Goal: Task Accomplishment & Management: Use online tool/utility

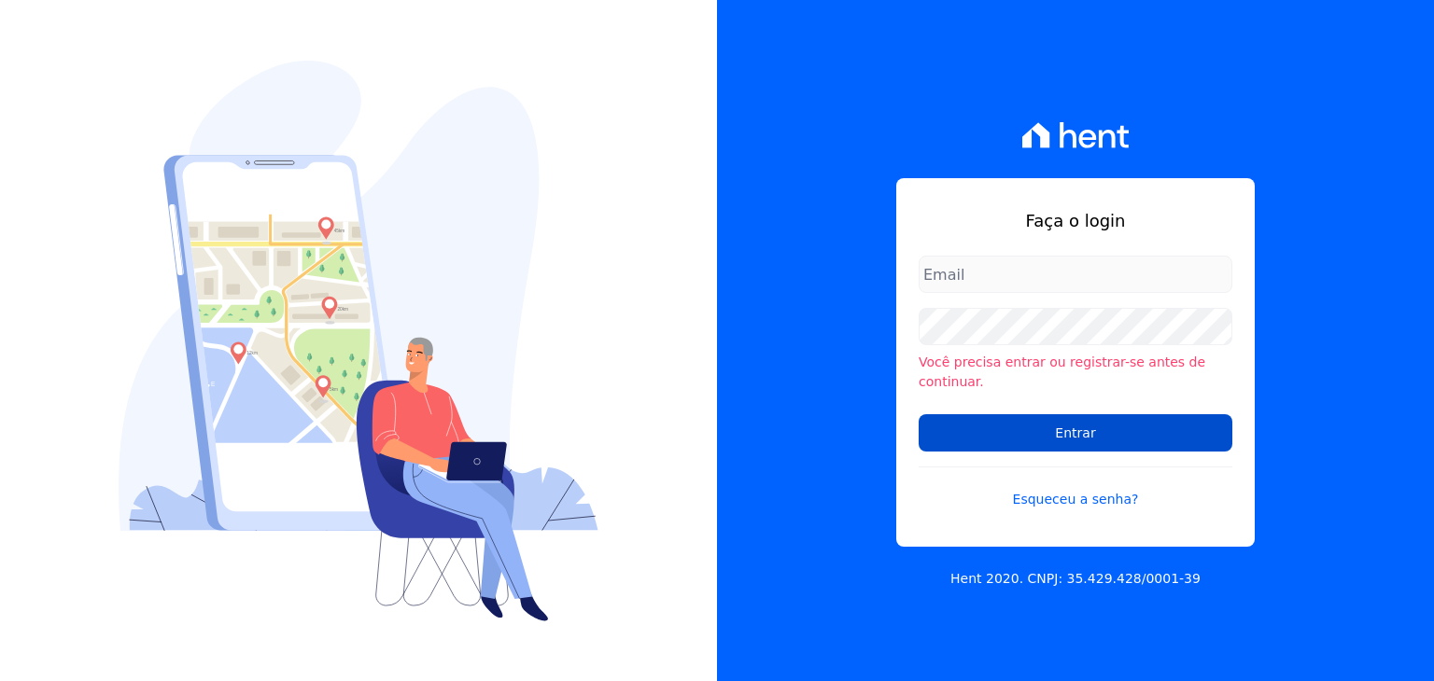
type input "[PERSON_NAME][EMAIL_ADDRESS][DOMAIN_NAME]"
click at [1075, 419] on input "Entrar" at bounding box center [1075, 432] width 314 height 37
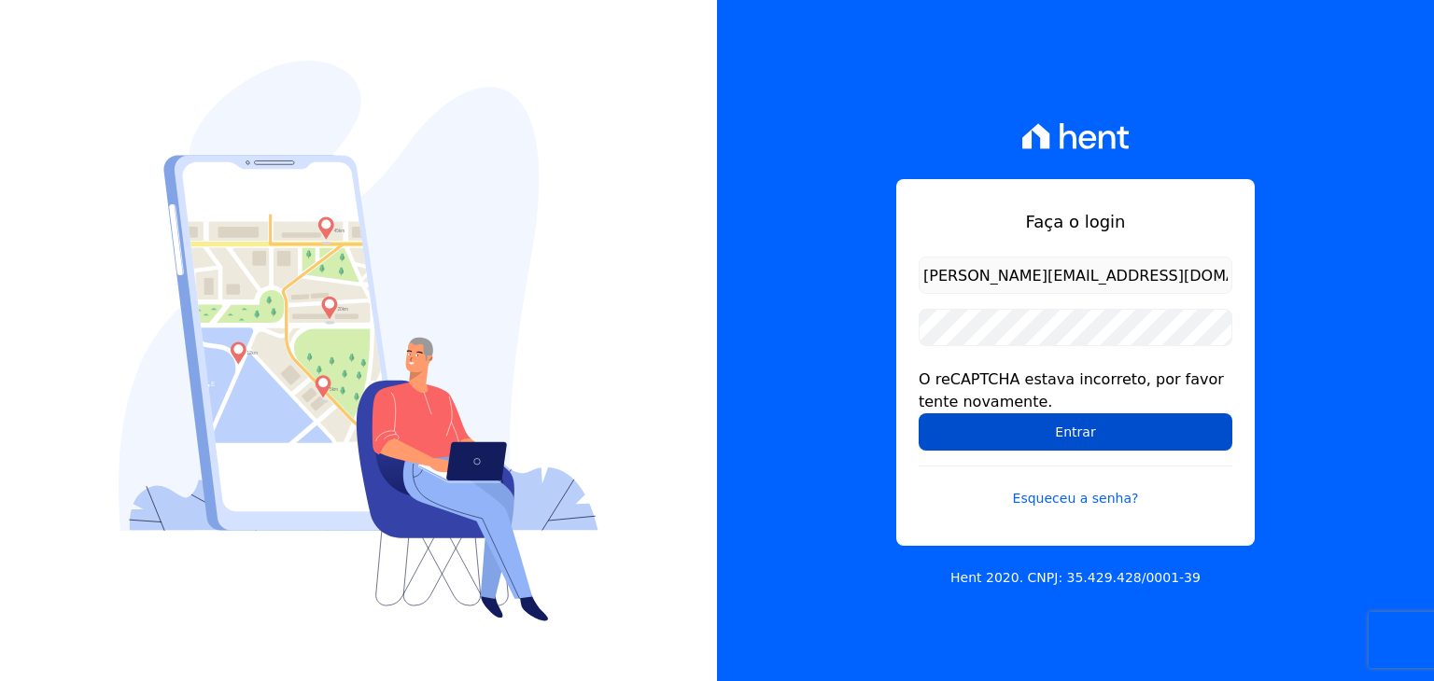
click at [974, 414] on input "Entrar" at bounding box center [1075, 432] width 314 height 37
click at [1110, 446] on input "Entrar" at bounding box center [1075, 432] width 314 height 37
click at [1089, 440] on input "Entrar" at bounding box center [1075, 432] width 314 height 37
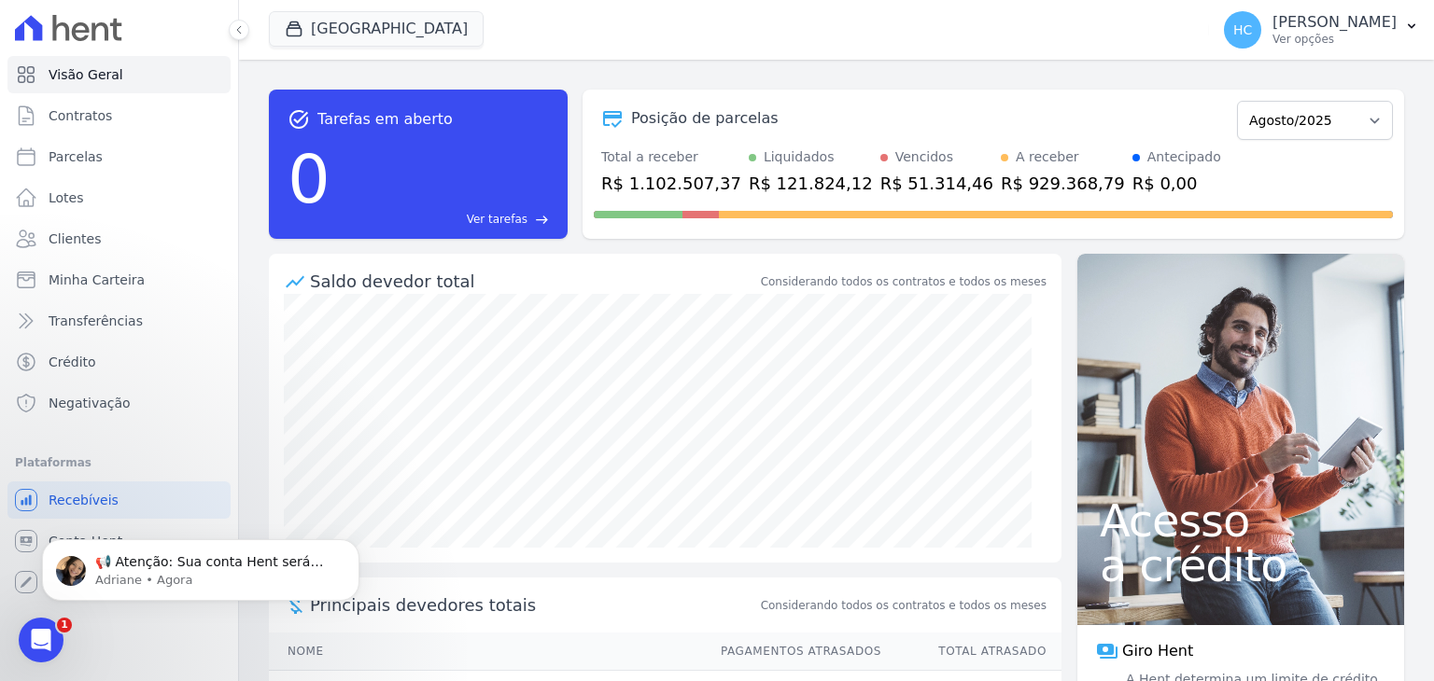
click at [946, 69] on div "task_alt Tarefas em aberto 0 Ver tarefas east Posição de parcelas Maio/2021 Jun…" at bounding box center [836, 371] width 1195 height 622
click at [99, 285] on span "Minha Carteira" at bounding box center [97, 280] width 96 height 19
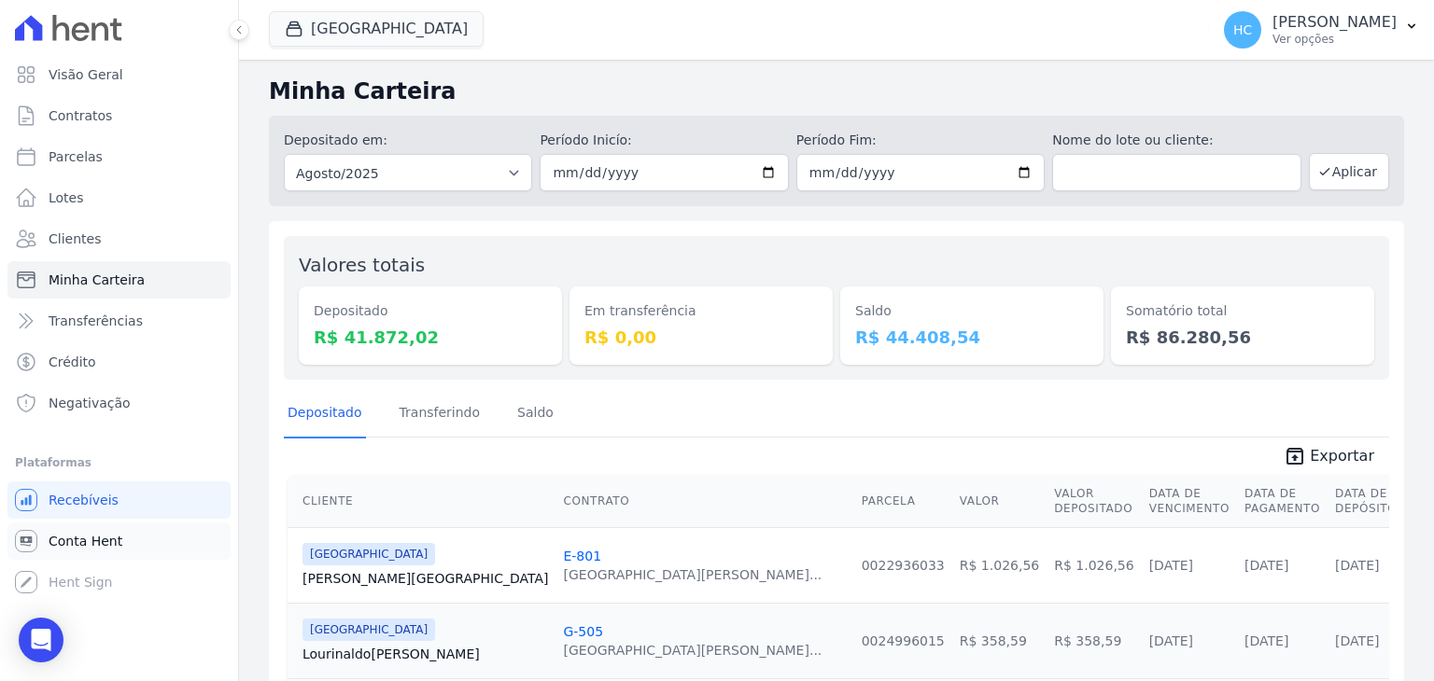
click at [56, 530] on link "Conta Hent" at bounding box center [118, 541] width 223 height 37
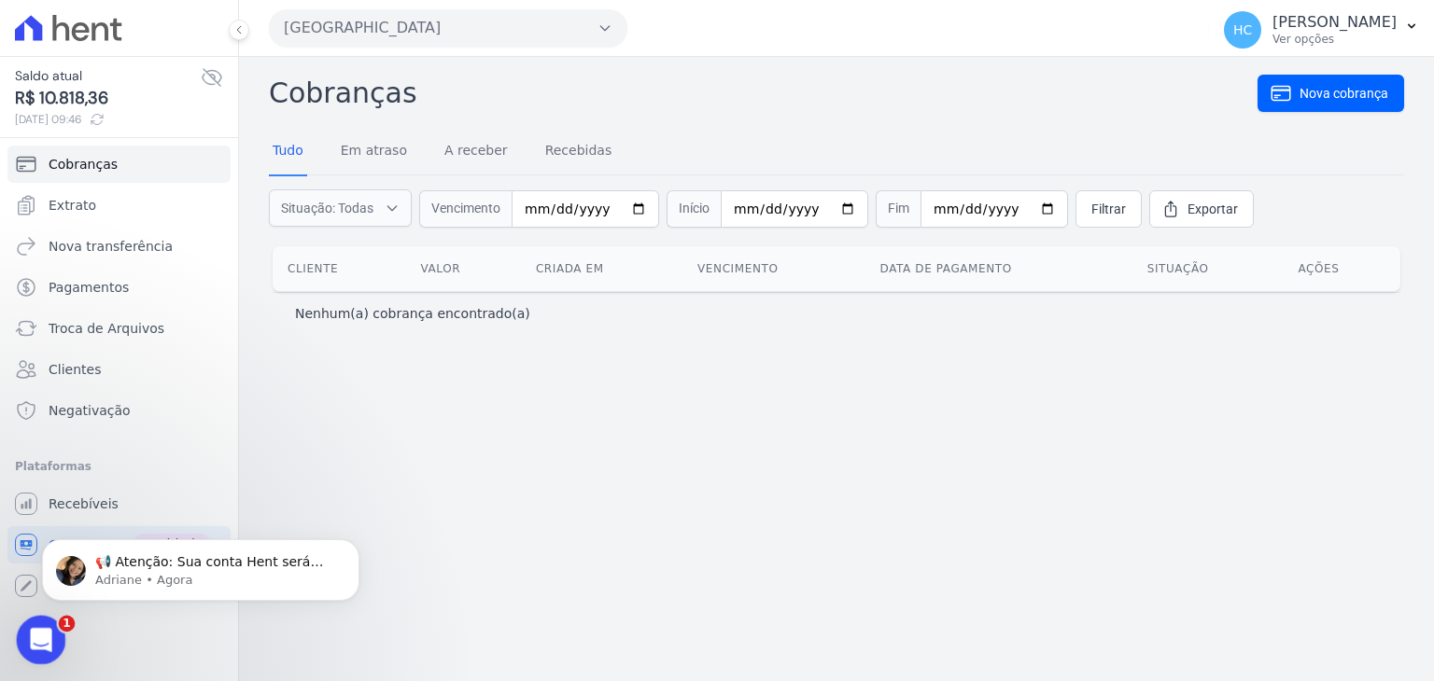
click at [57, 639] on div "Abrir mensagem da Intercom" at bounding box center [38, 638] width 62 height 62
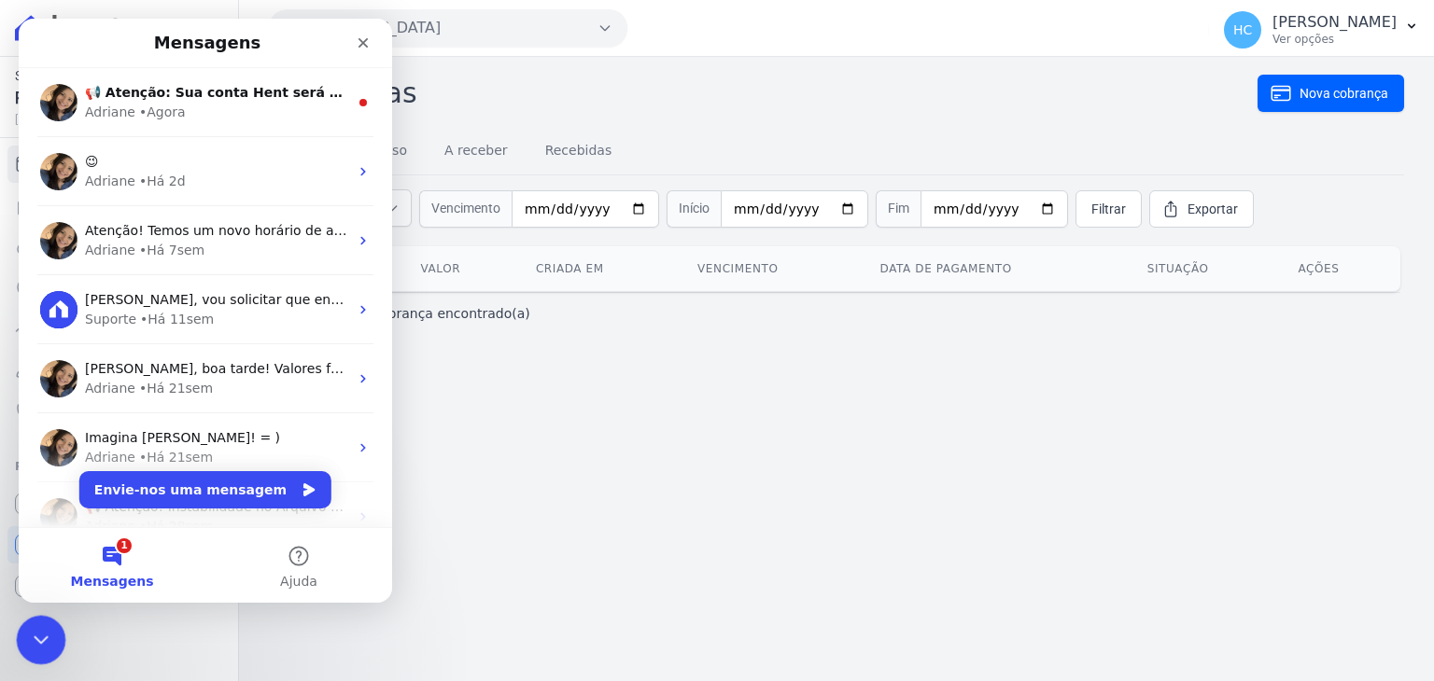
click at [57, 639] on div "Fechar mensagem da Intercom" at bounding box center [38, 637] width 45 height 45
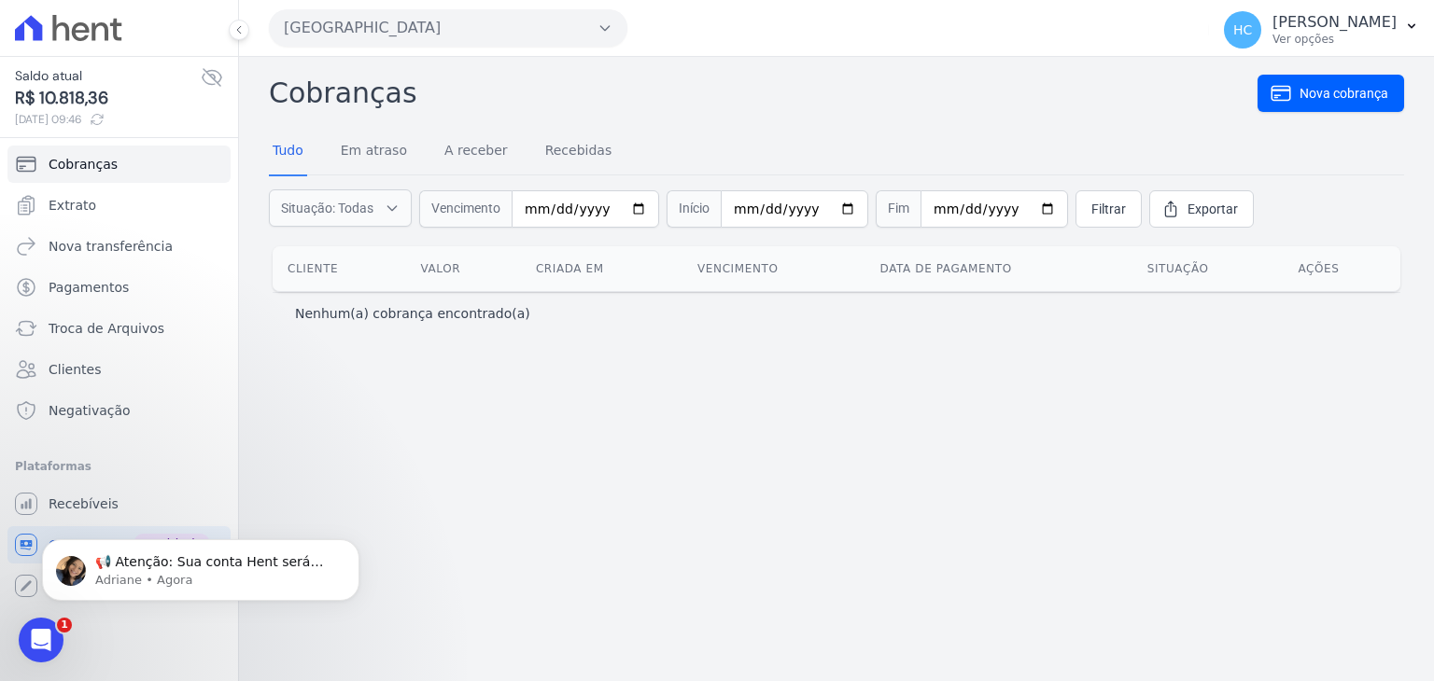
click at [394, 479] on div "Cobranças Nova cobrança Tudo Em atraso A receber Recebidas Situação: Todas Em a…" at bounding box center [836, 369] width 1195 height 624
click at [355, 547] on icon "Dismiss notification" at bounding box center [354, 545] width 10 height 10
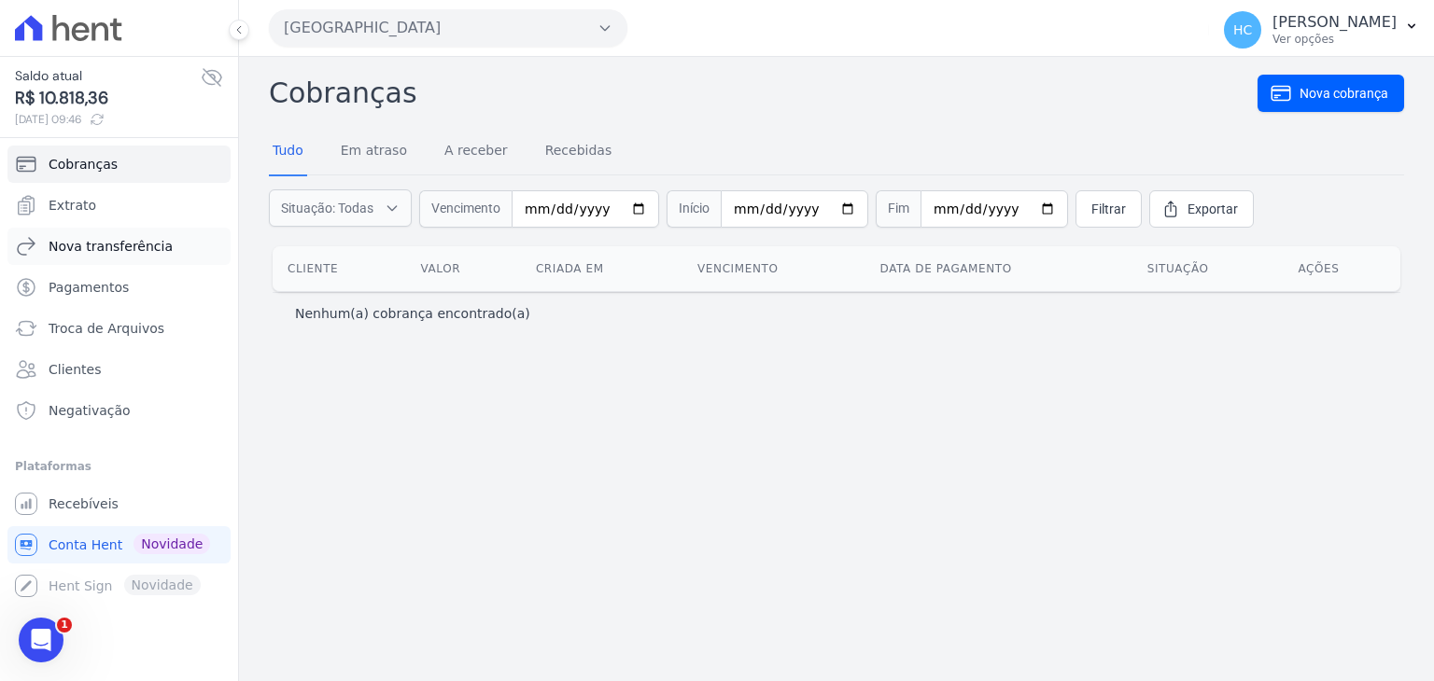
click at [114, 249] on span "Nova transferência" at bounding box center [111, 246] width 124 height 19
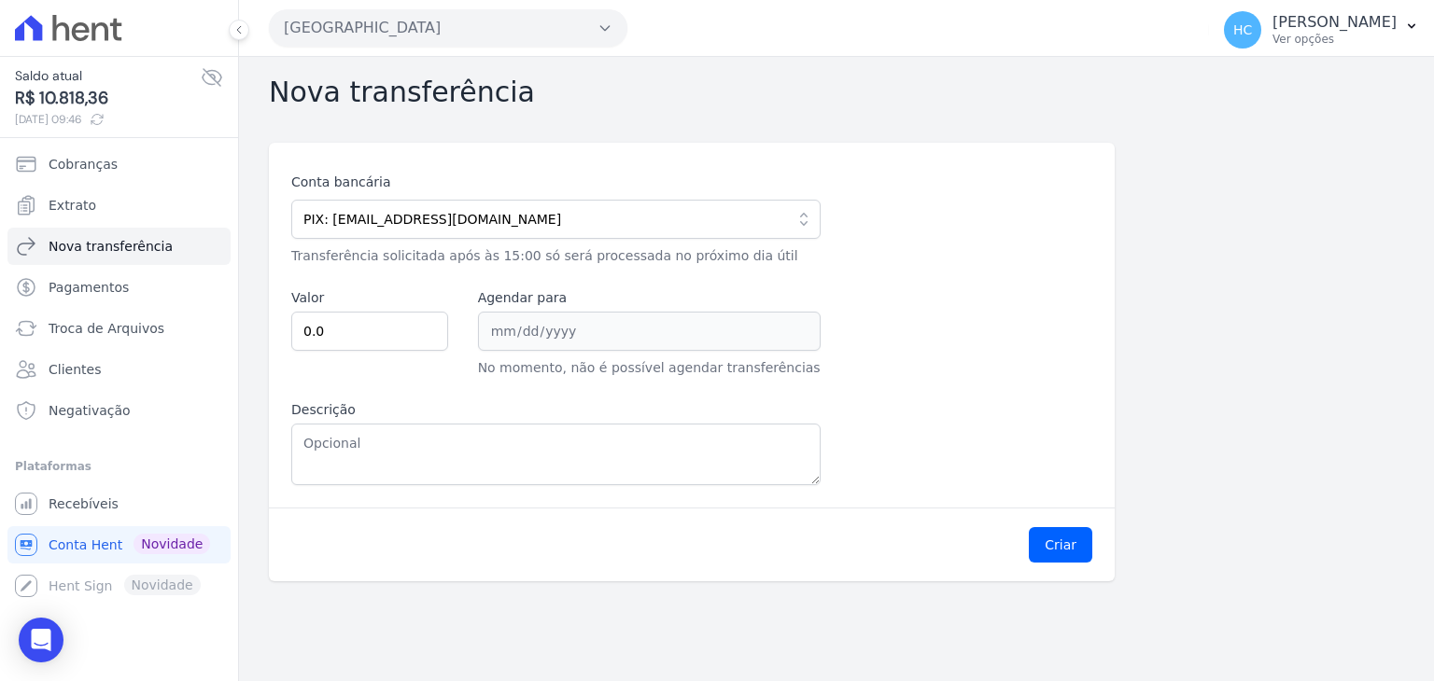
click at [61, 98] on span "R$ 10.818,36" at bounding box center [108, 98] width 186 height 25
copy span "10.818,36"
click at [373, 326] on input "0.0" at bounding box center [369, 331] width 157 height 39
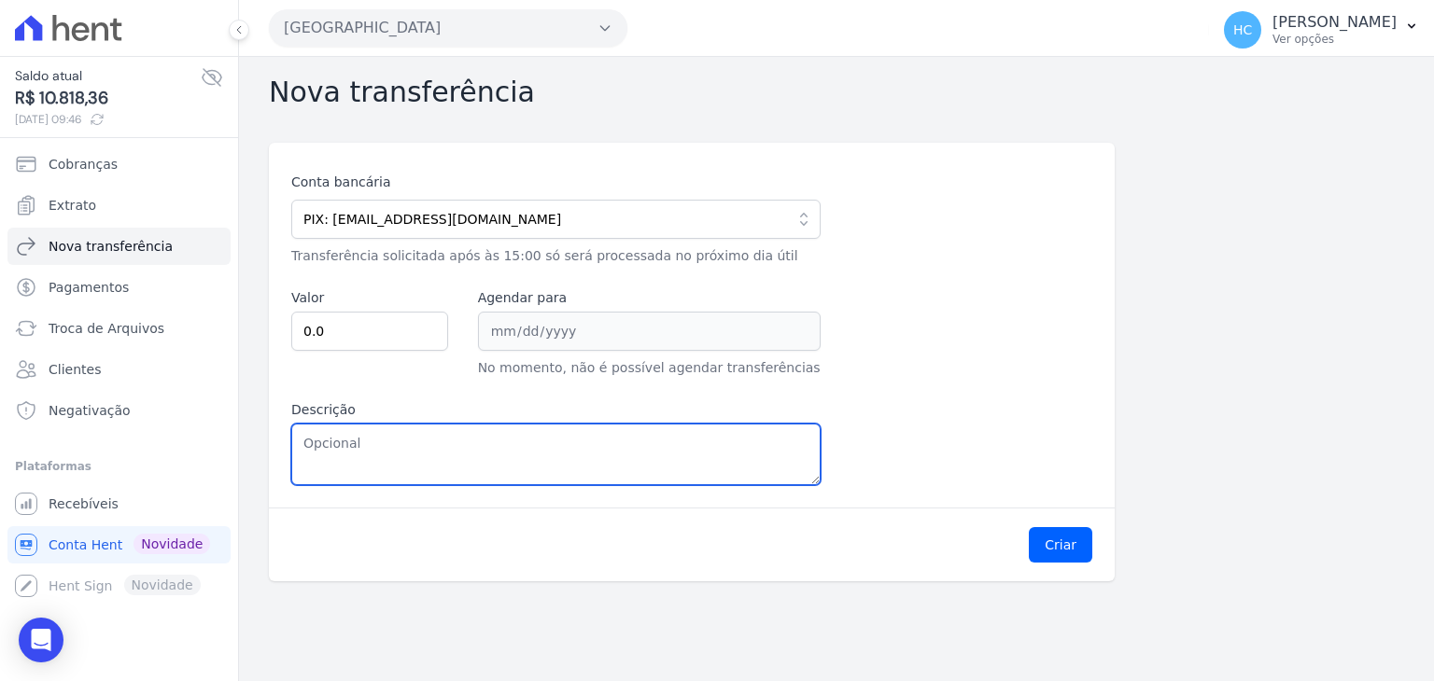
click at [414, 456] on textarea "Descrição" at bounding box center [555, 455] width 529 height 62
paste textarea "10.818,36"
click at [323, 443] on textarea "10.818,36" at bounding box center [555, 455] width 529 height 62
click at [323, 443] on textarea "10818,36" at bounding box center [555, 455] width 529 height 62
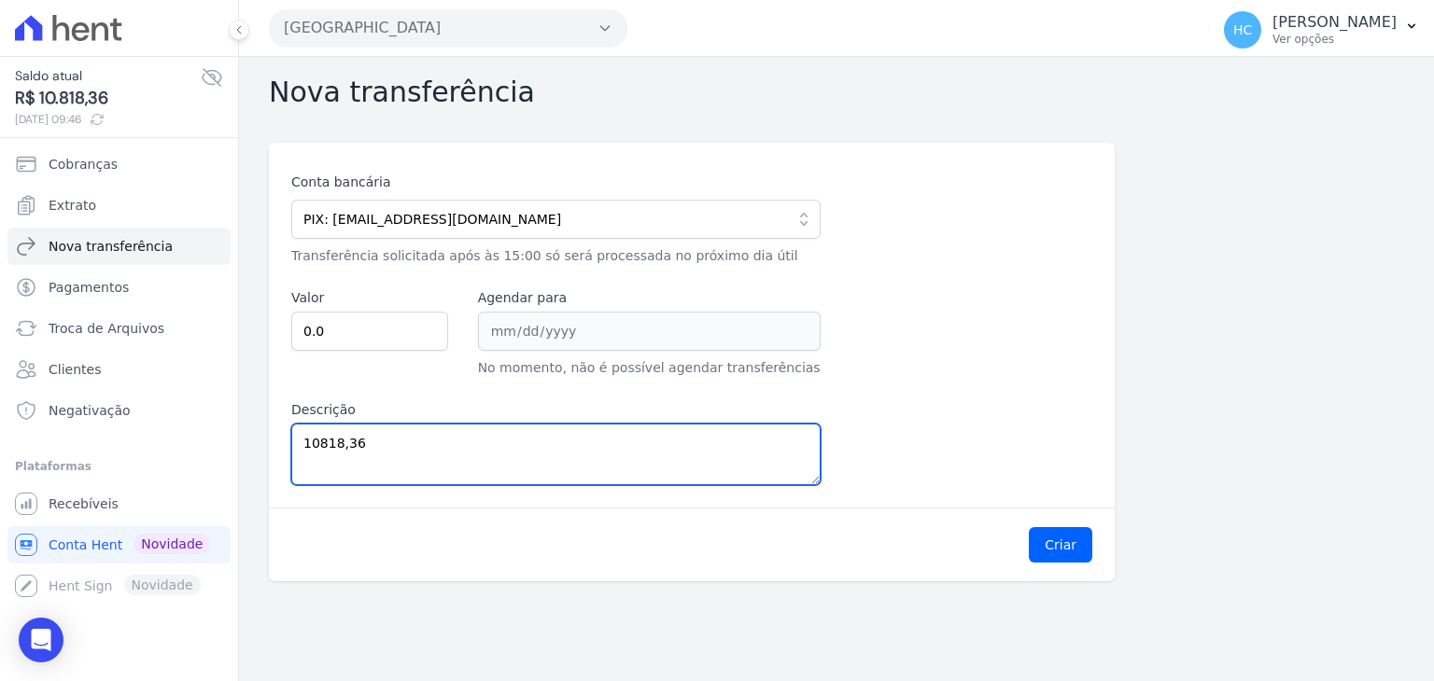
type textarea "10818,36"
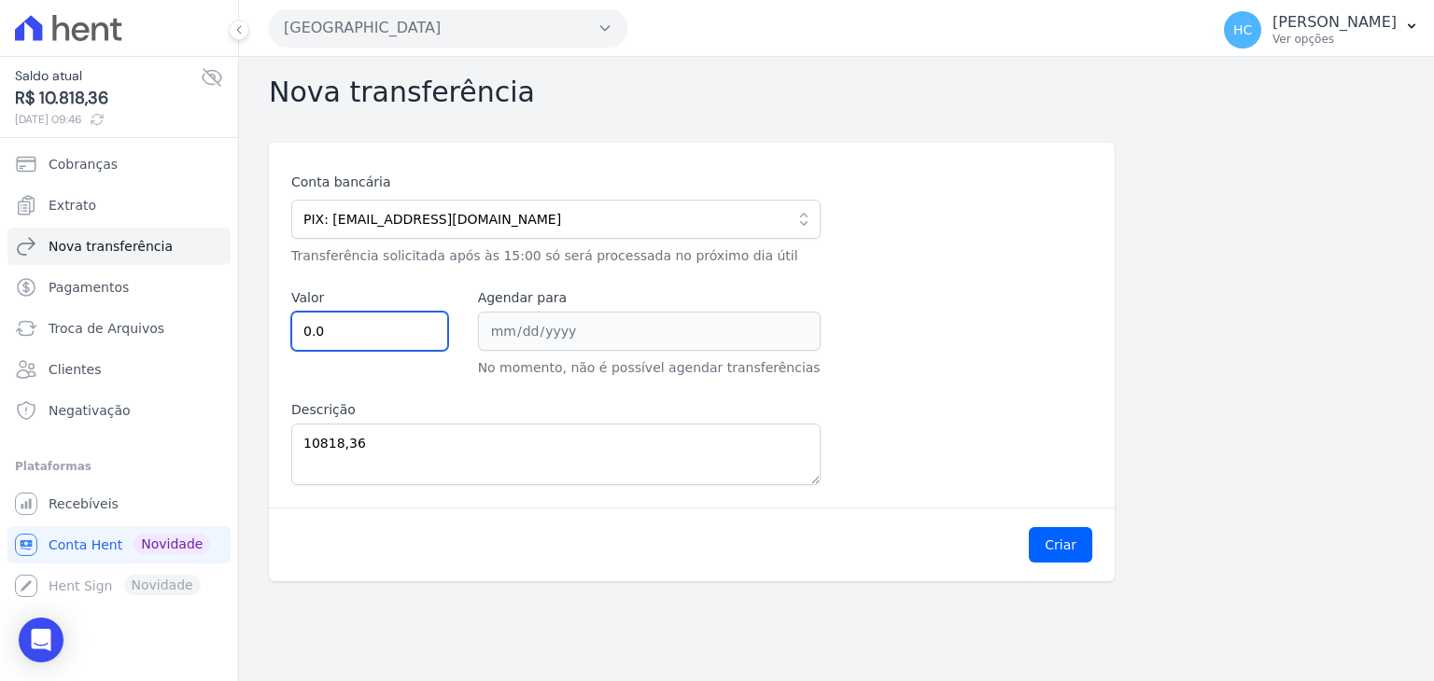
click at [331, 333] on input "0.0" at bounding box center [369, 331] width 157 height 39
paste input "1081836"
click at [331, 332] on input "0.01081836" at bounding box center [369, 331] width 157 height 39
paste input "10818."
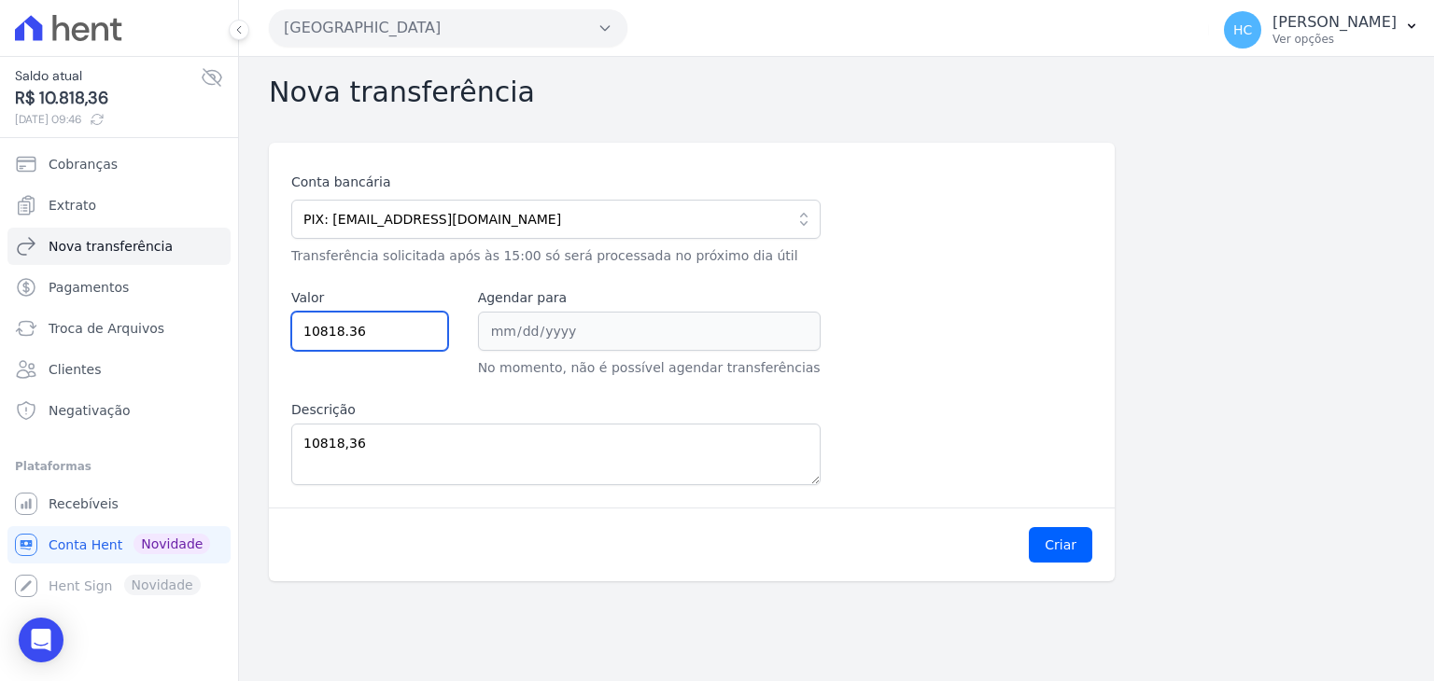
type input "10818.36"
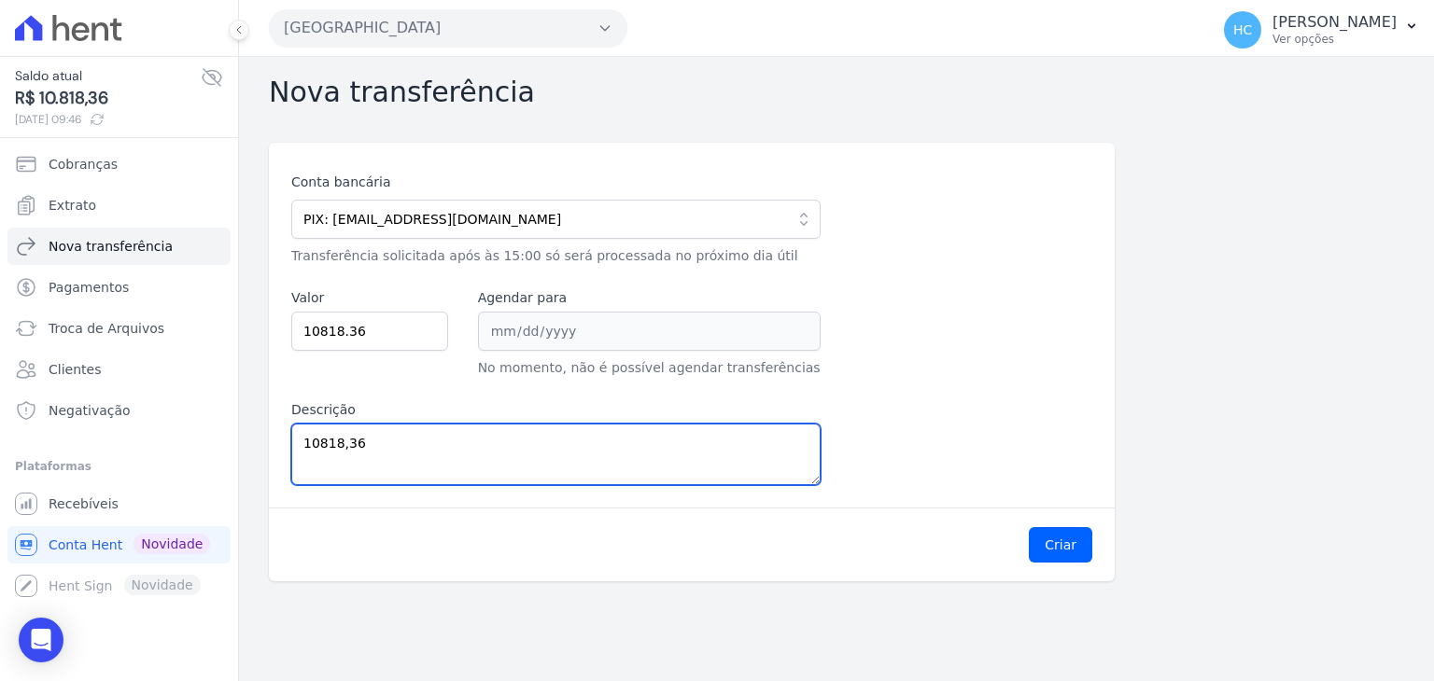
click at [343, 443] on textarea "10818,36" at bounding box center [555, 455] width 529 height 62
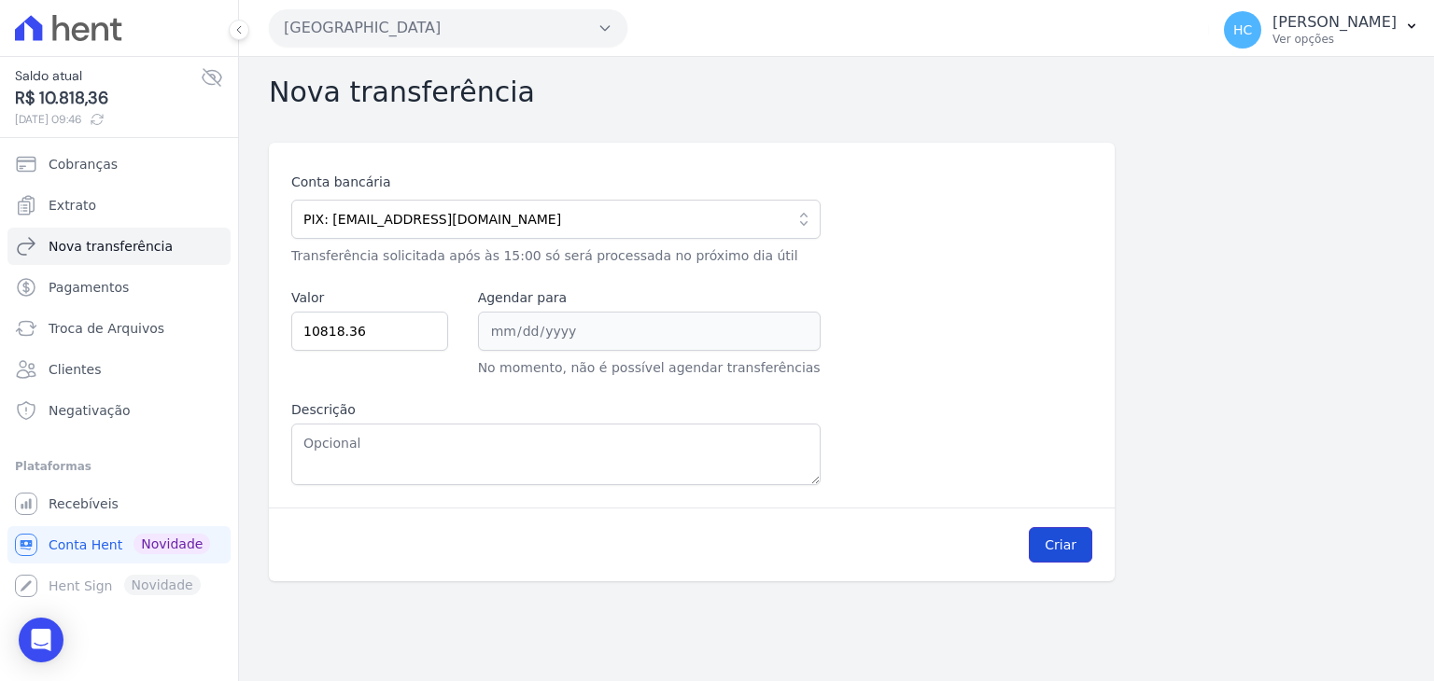
click at [1044, 544] on button "Criar" at bounding box center [1060, 544] width 63 height 35
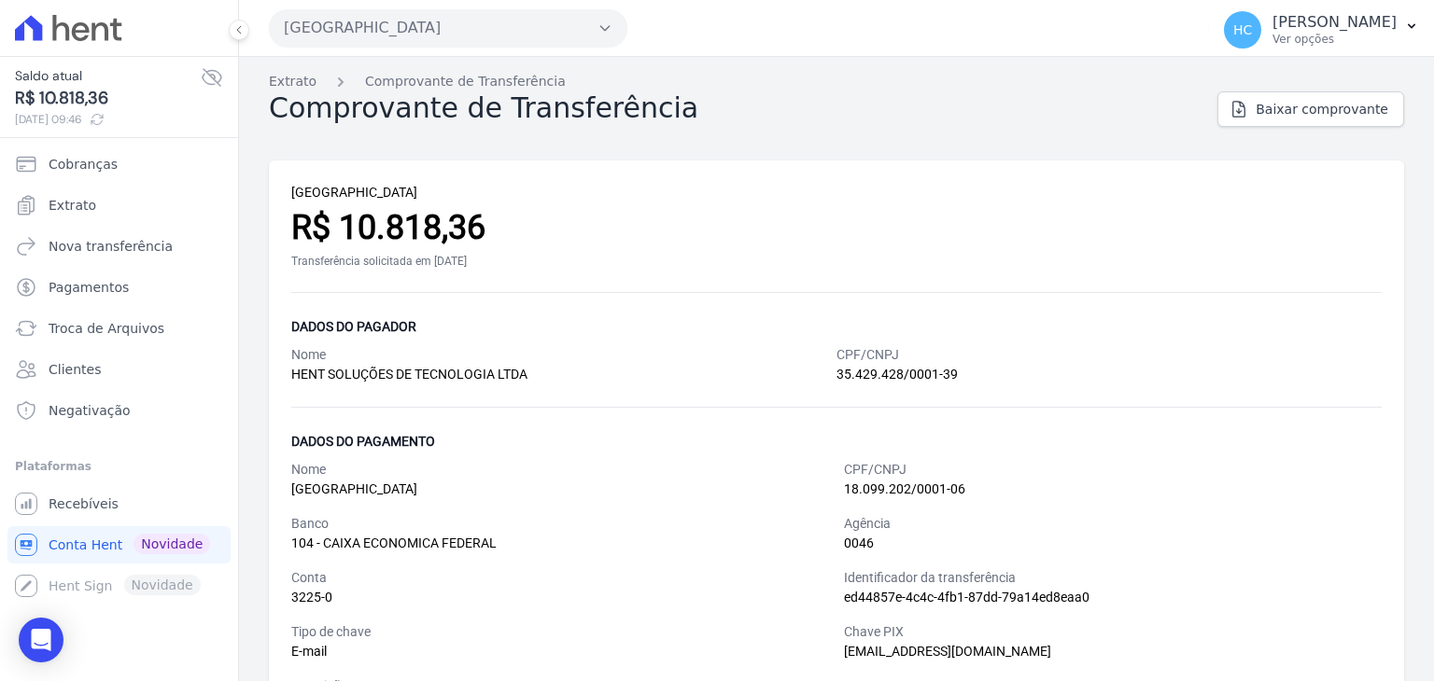
click at [964, 253] on div "Transferência solicitada em [DATE]" at bounding box center [836, 261] width 1090 height 17
click at [658, 279] on div "PARQUE CANDEIAS R$ 10.818,36 Transferência solicitada em 21/08/2025" at bounding box center [836, 238] width 1090 height 110
click at [91, 548] on span "Conta Hent" at bounding box center [86, 545] width 74 height 19
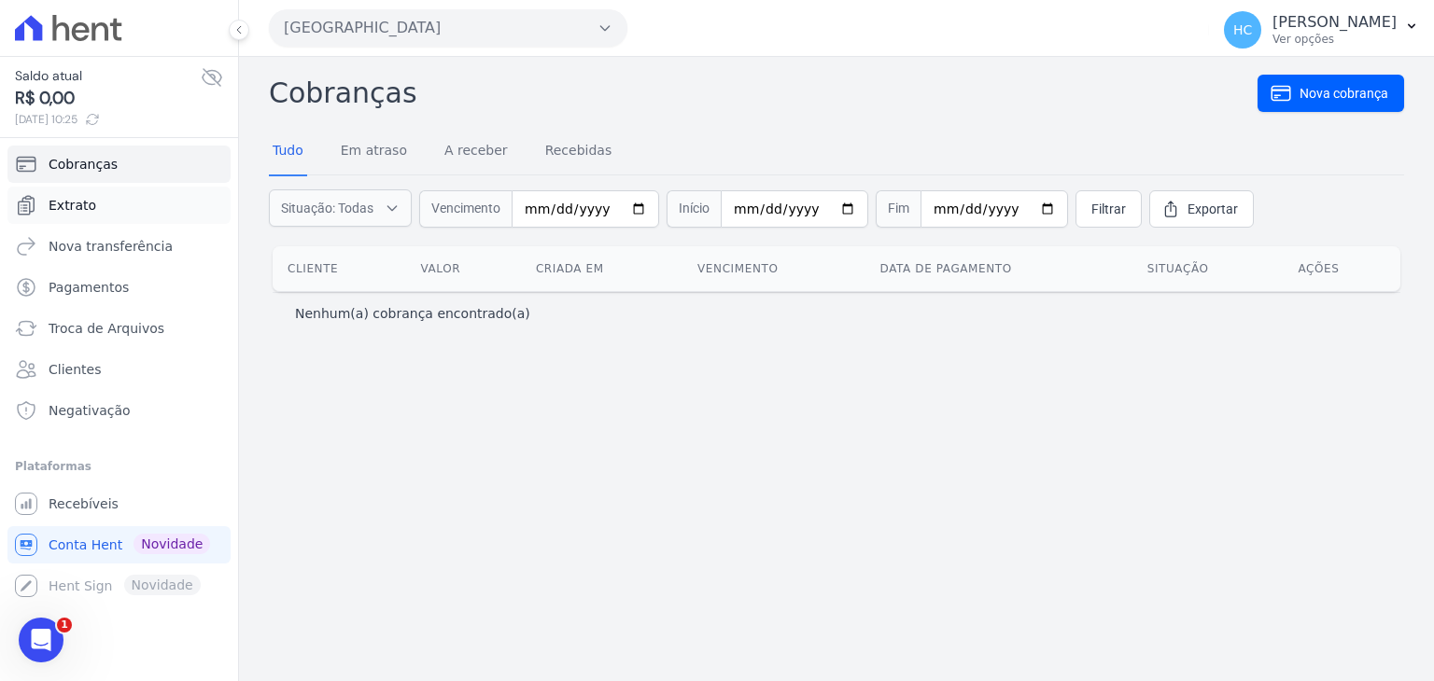
click at [80, 196] on span "Extrato" at bounding box center [73, 205] width 48 height 19
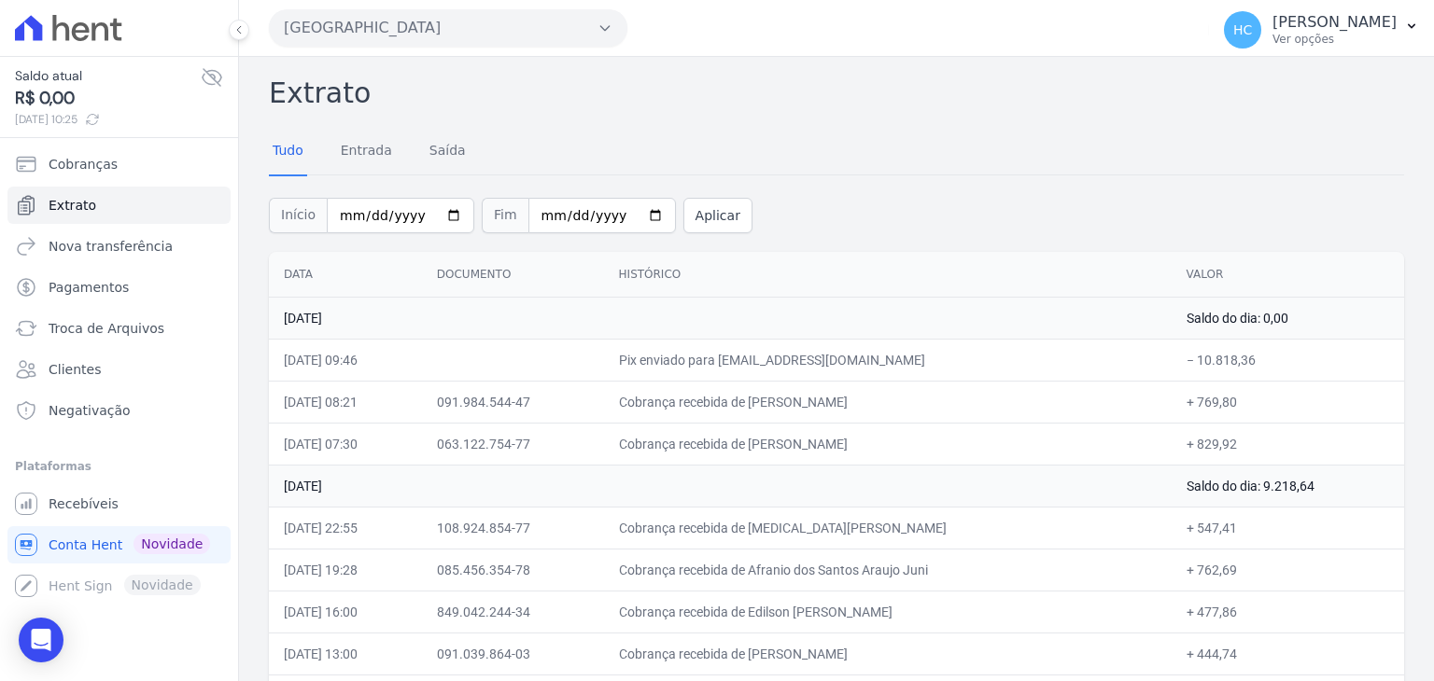
click at [911, 144] on div "Tudo Entrada [GEOGRAPHIC_DATA]" at bounding box center [836, 152] width 1135 height 46
click at [35, 643] on icon "Open Intercom Messenger" at bounding box center [41, 640] width 24 height 24
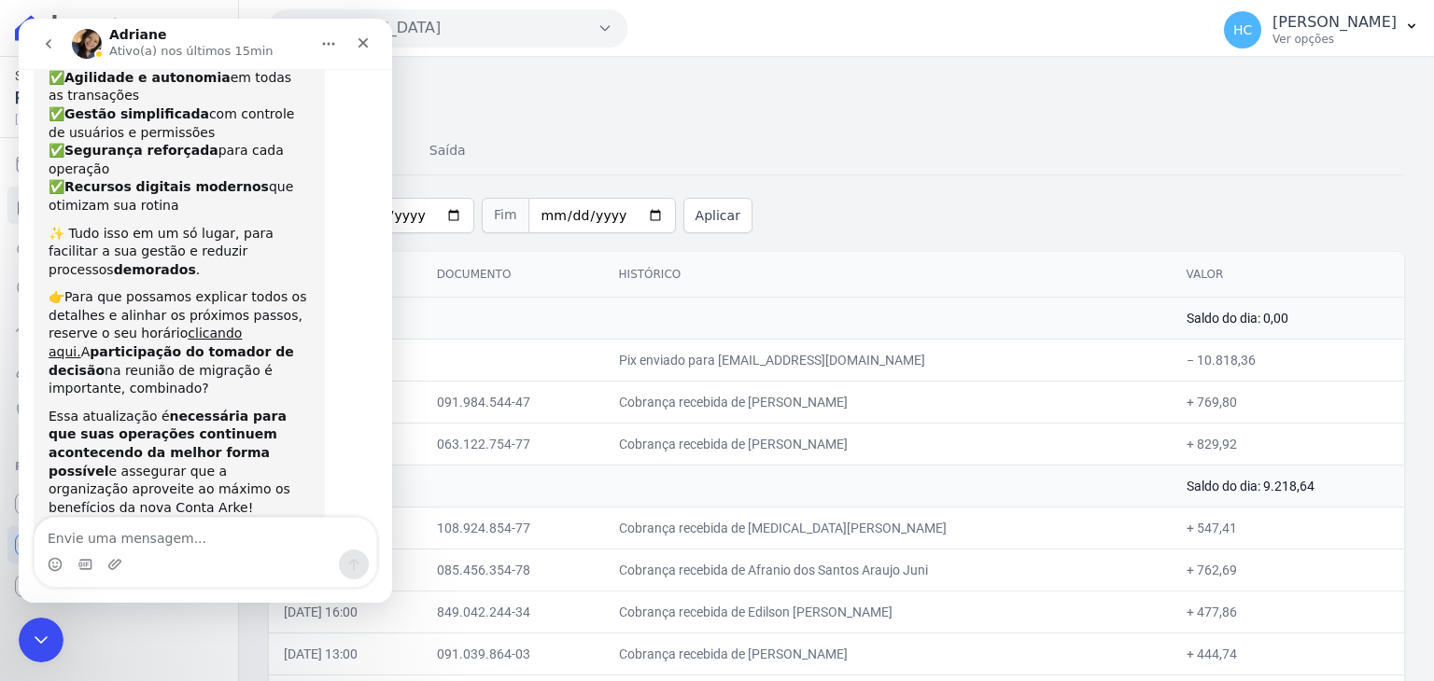
scroll to position [231, 0]
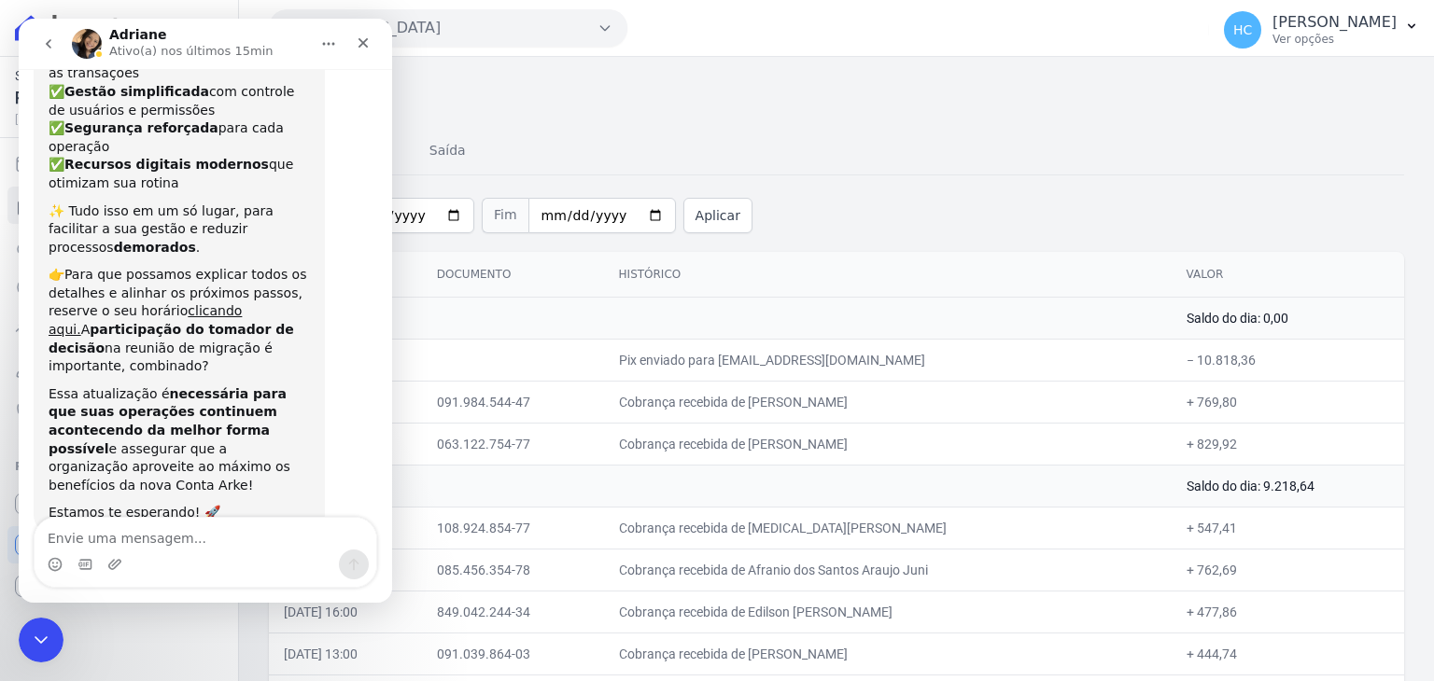
click at [49, 38] on icon "go back" at bounding box center [48, 43] width 15 height 15
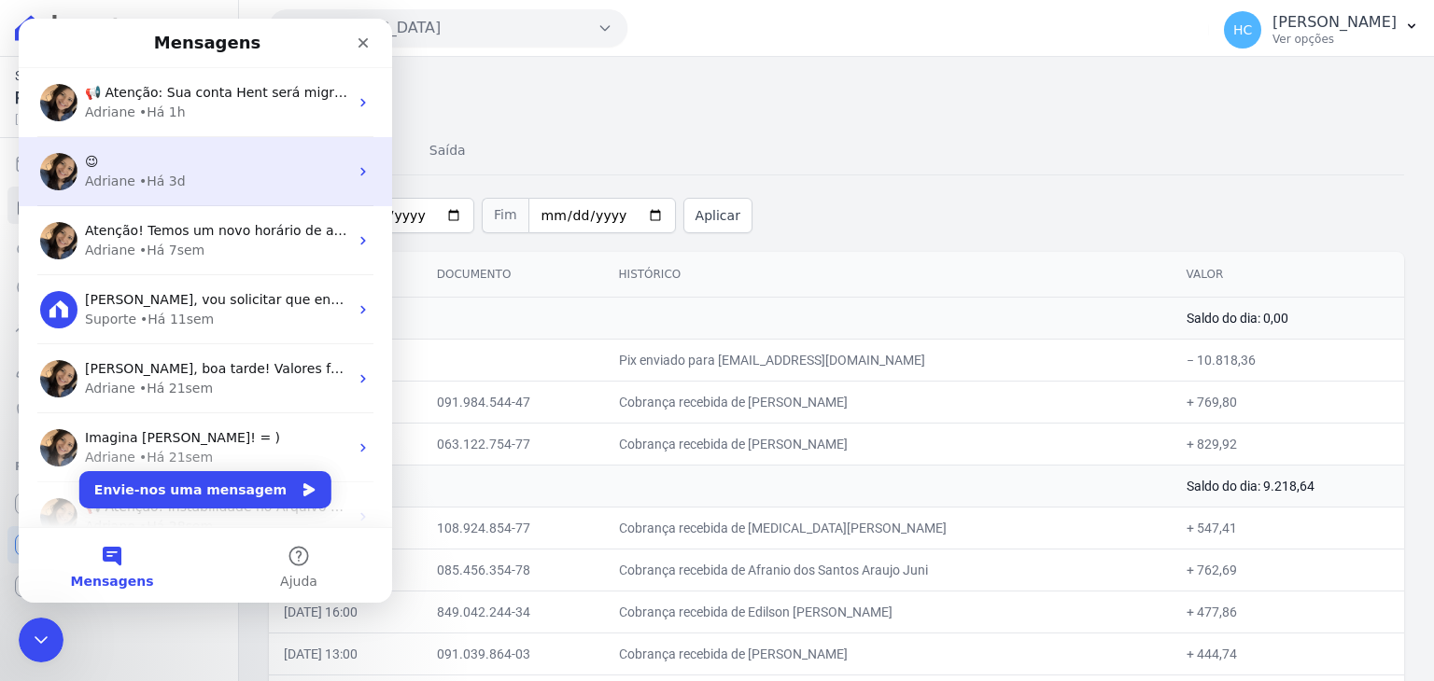
click at [156, 175] on div "• Há 3d" at bounding box center [162, 182] width 47 height 20
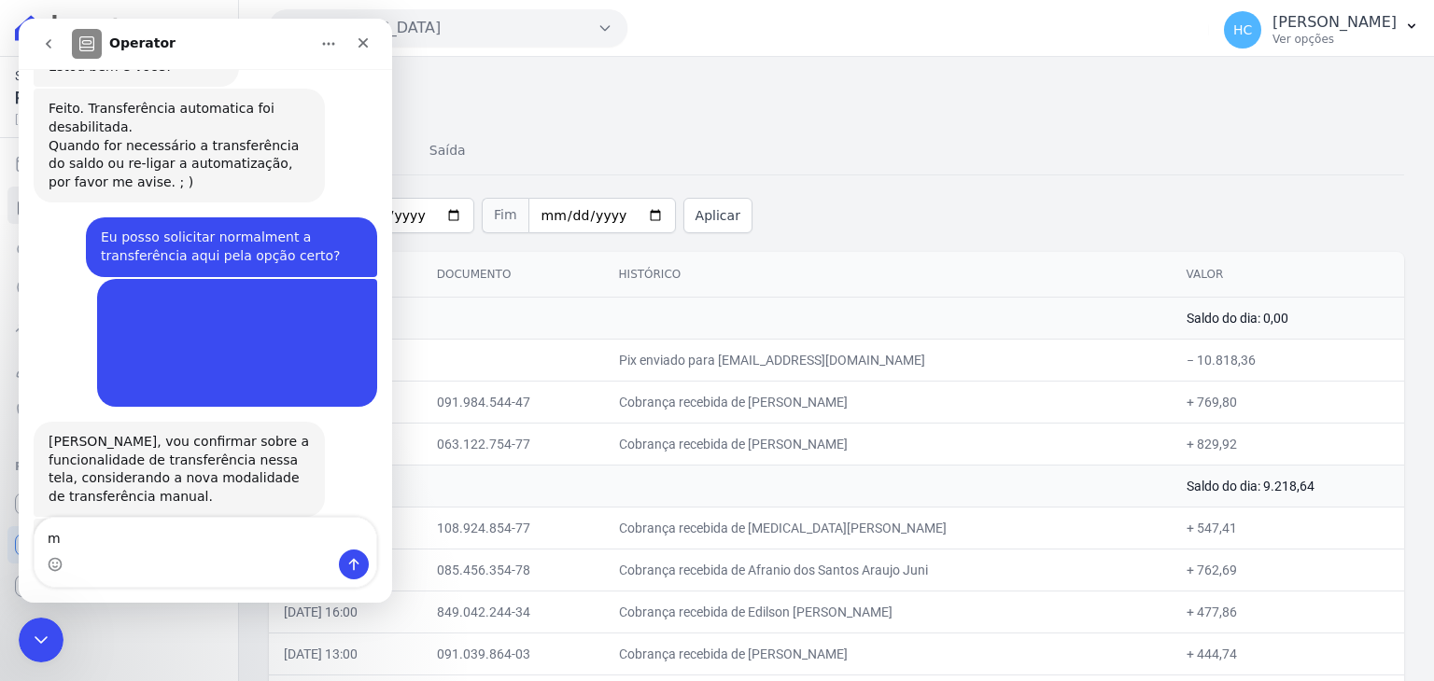
scroll to position [1347, 0]
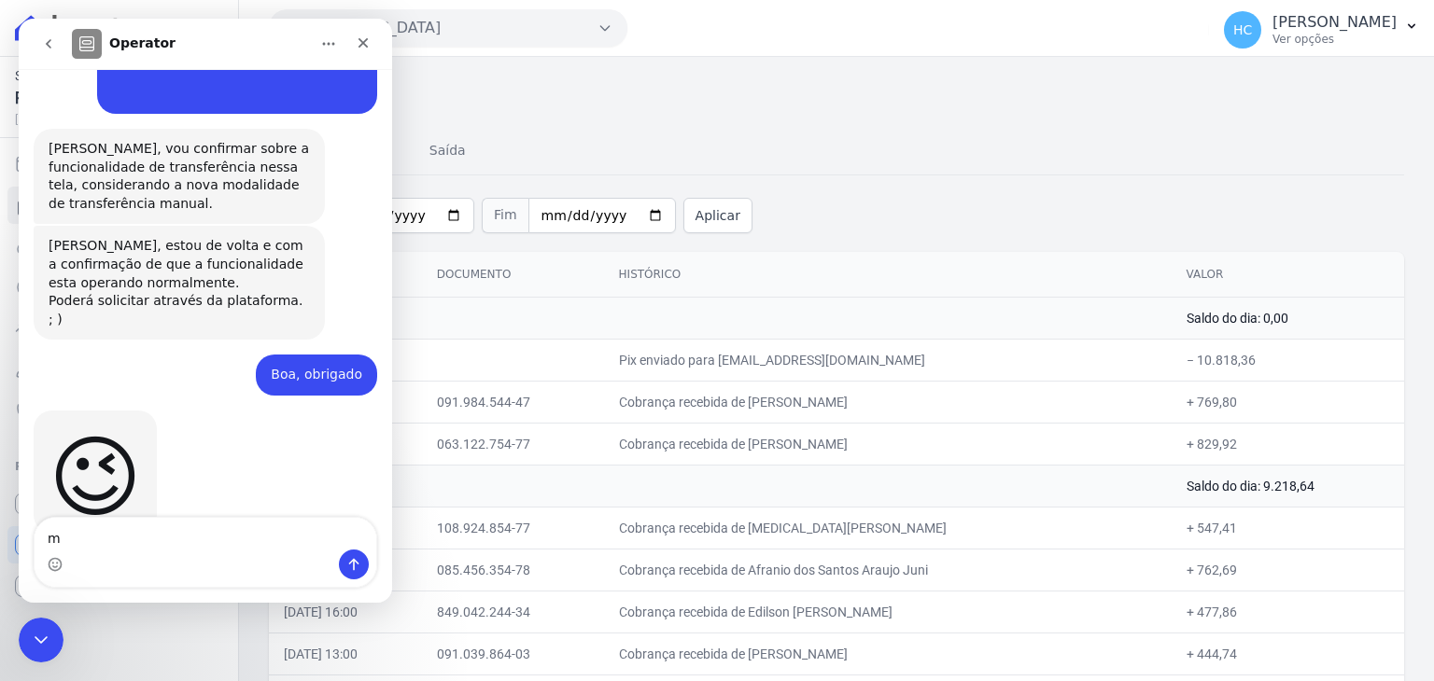
type textarea "m"
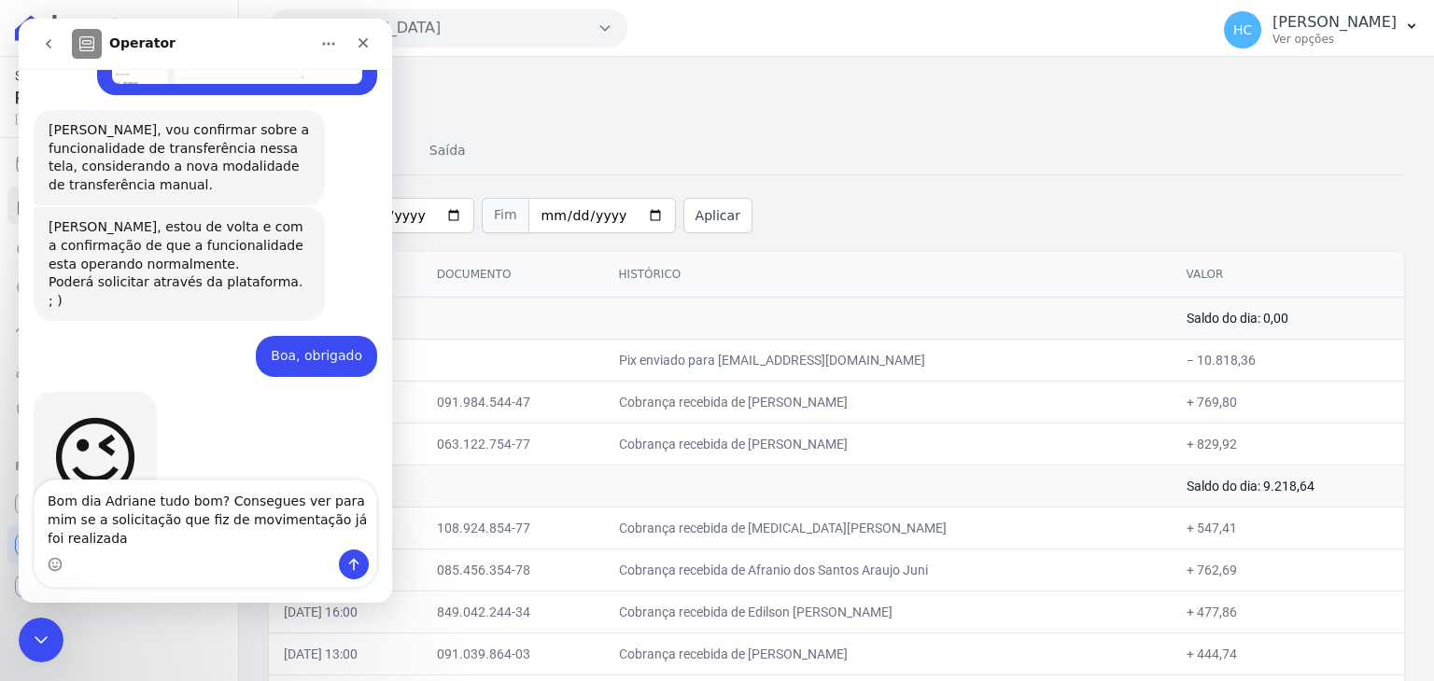
scroll to position [1384, 0]
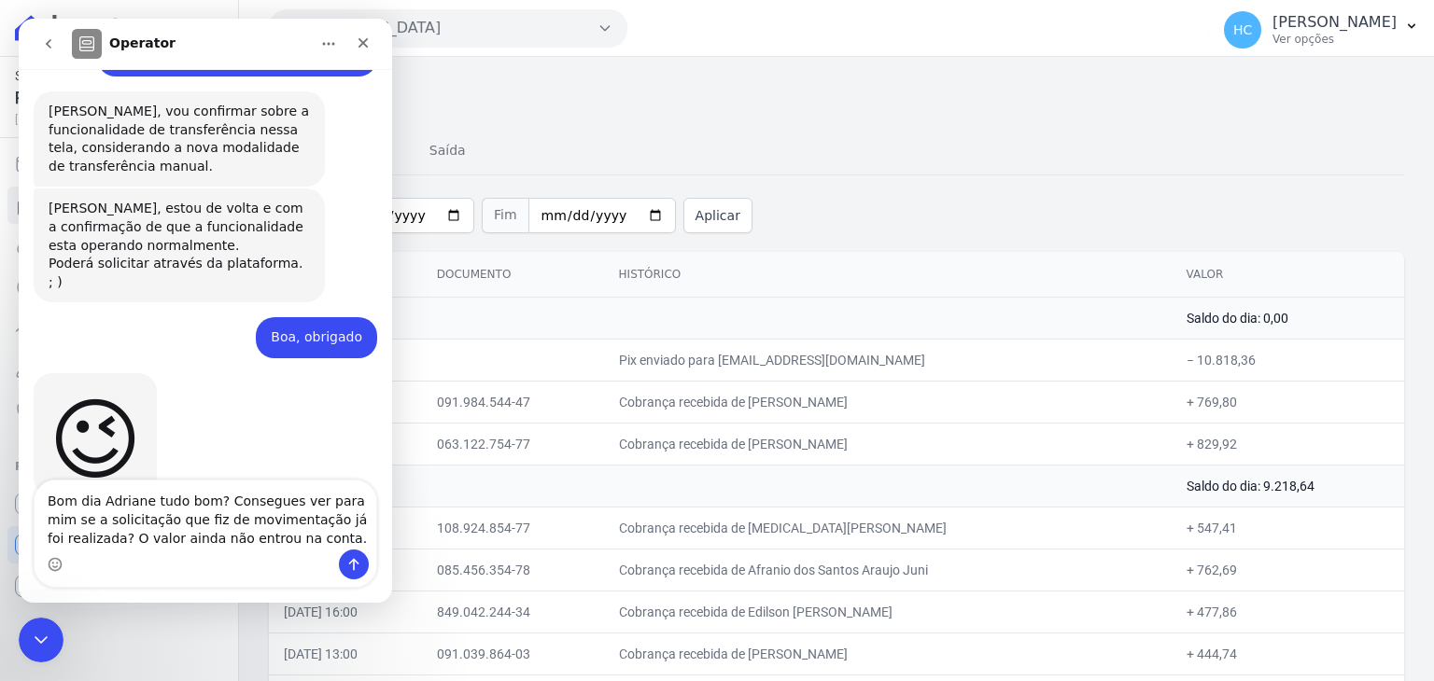
type textarea "Bom dia Adriane tudo bom? Consegues ver para mim se a solicitação que fiz de mo…"
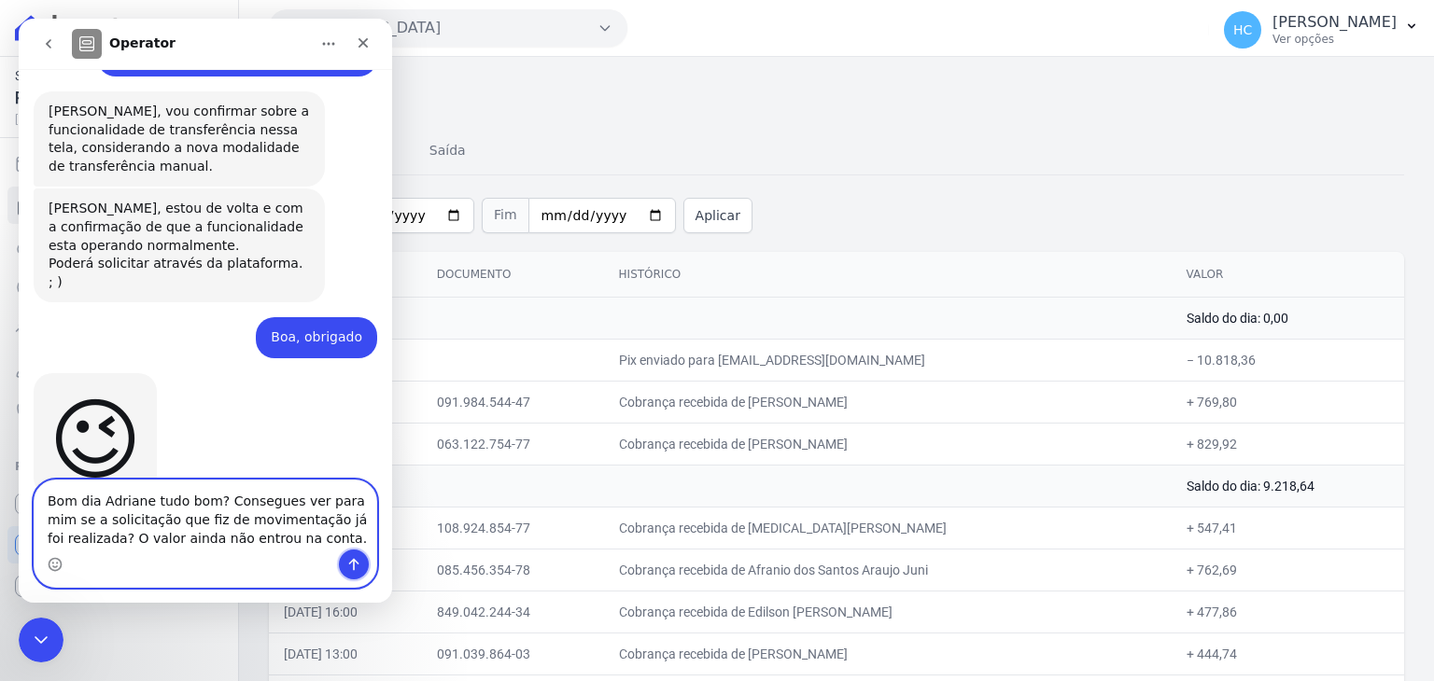
click at [352, 567] on icon "Enviar mensagem…" at bounding box center [353, 564] width 15 height 15
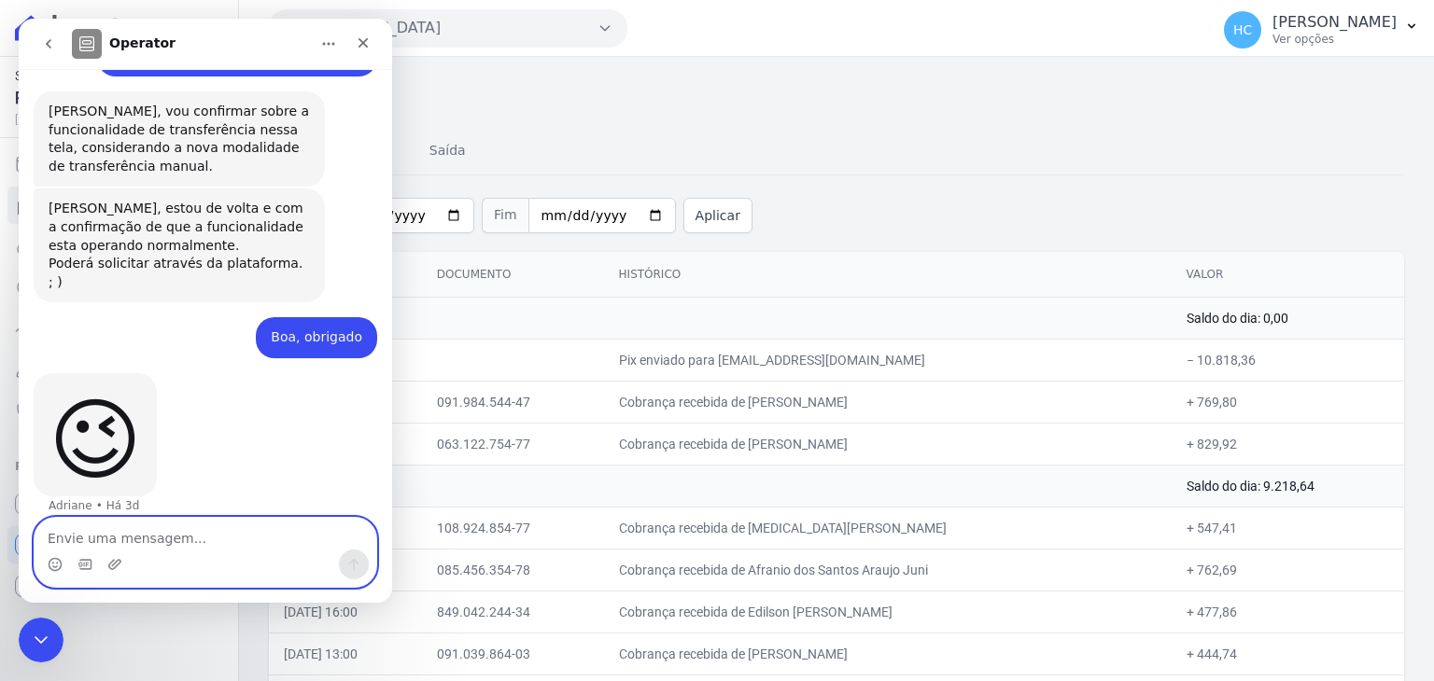
scroll to position [1482, 0]
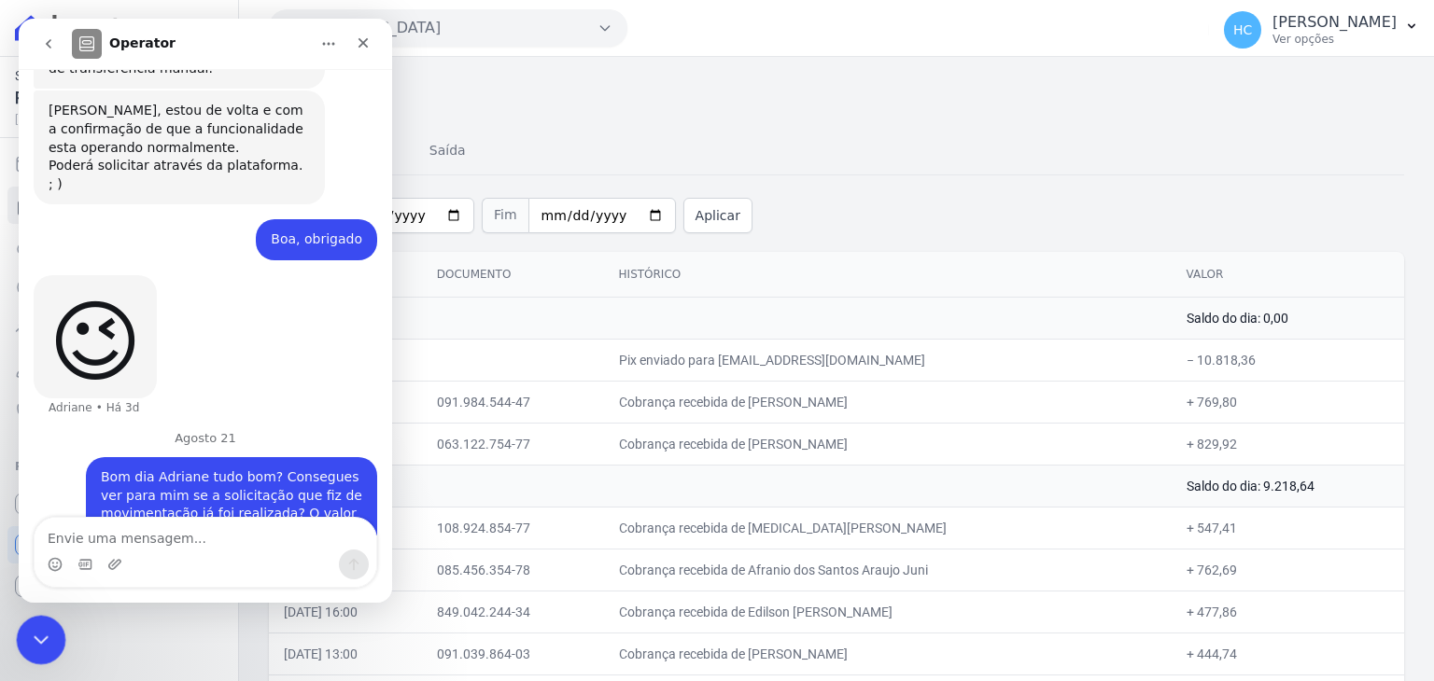
click at [37, 629] on icon "Fechar mensagem da Intercom" at bounding box center [38, 637] width 22 height 22
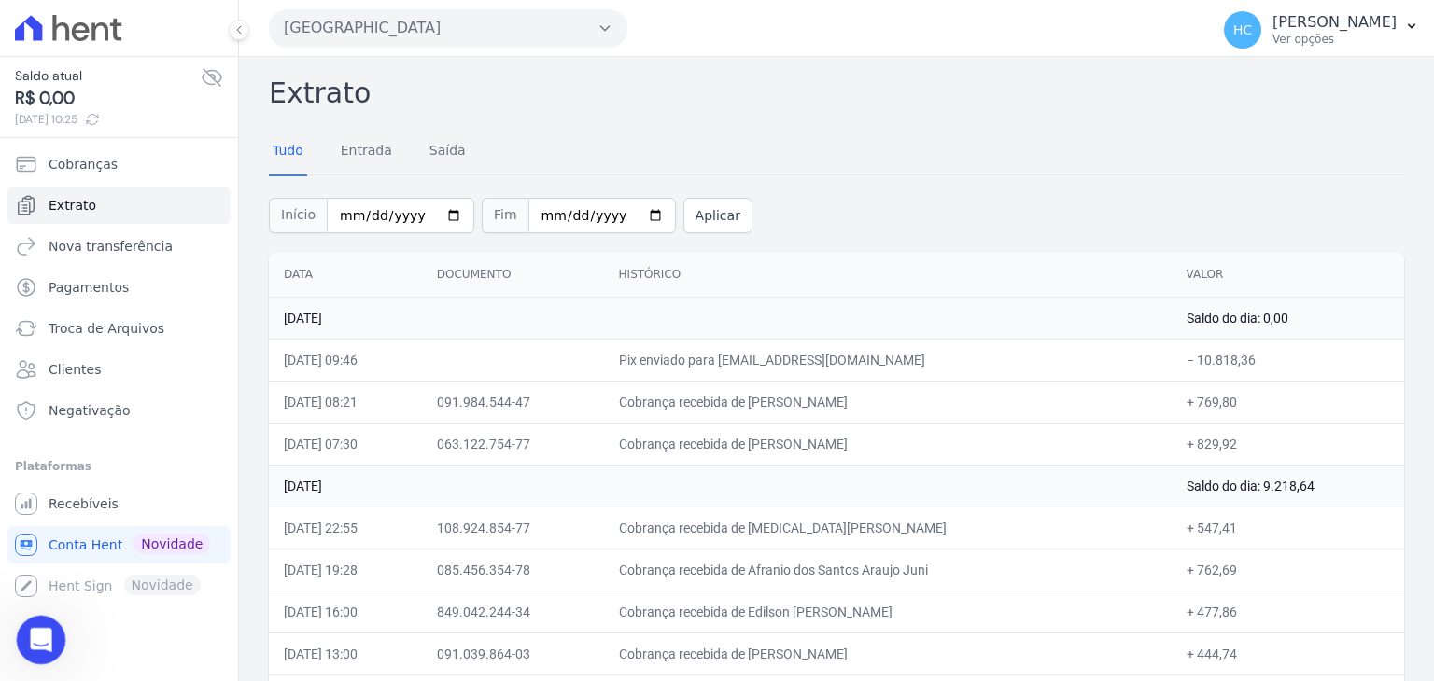
click at [37, 629] on icon "Abrir mensagem da Intercom" at bounding box center [38, 638] width 31 height 31
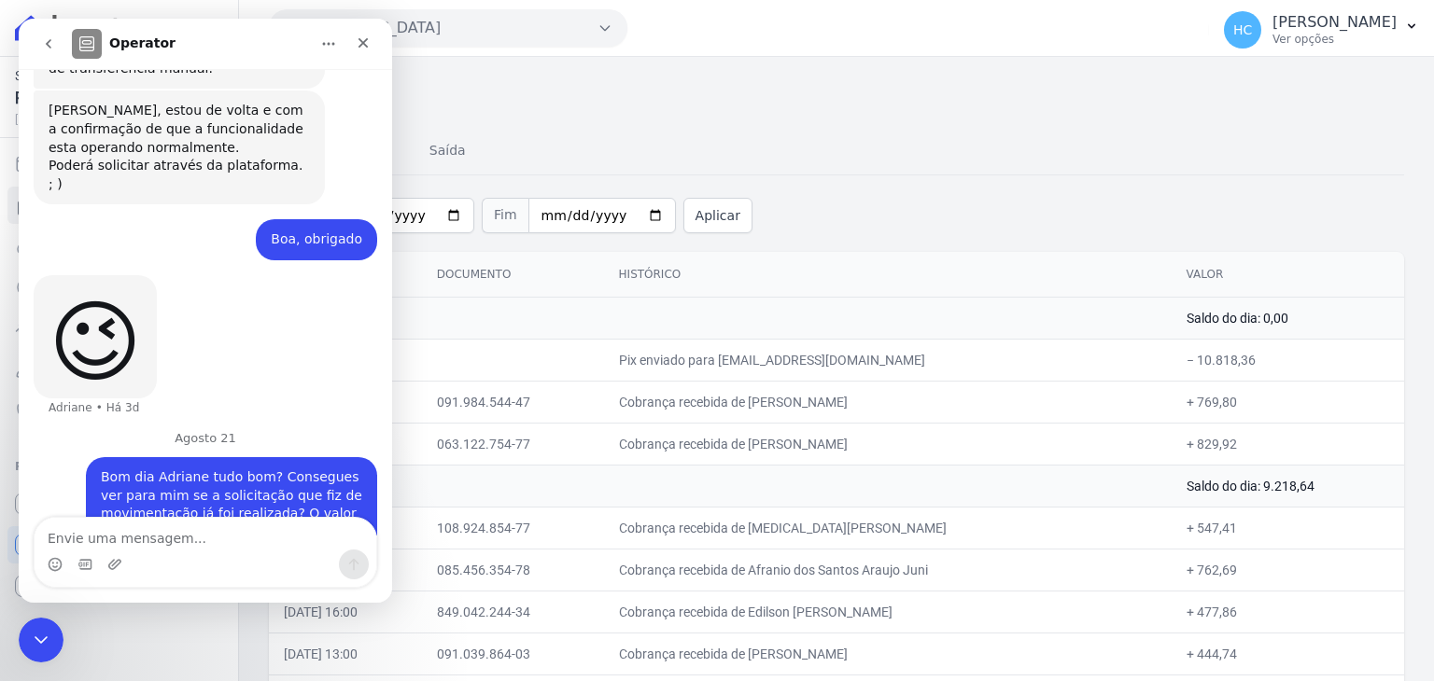
click at [866, 153] on div "Tudo Entrada [GEOGRAPHIC_DATA]" at bounding box center [836, 152] width 1135 height 46
click at [48, 652] on div "Fechar mensagem da Intercom" at bounding box center [38, 637] width 45 height 45
